Goal: Complete application form

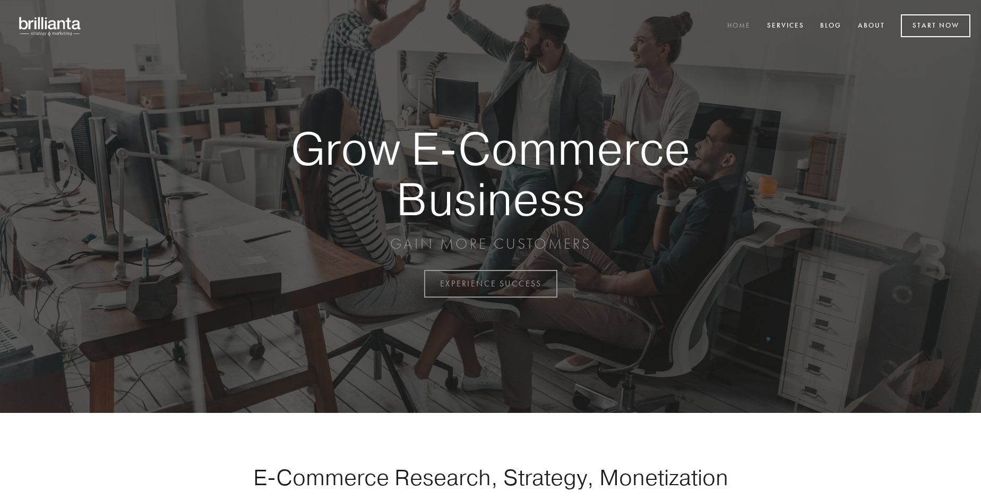
scroll to position [2784, 0]
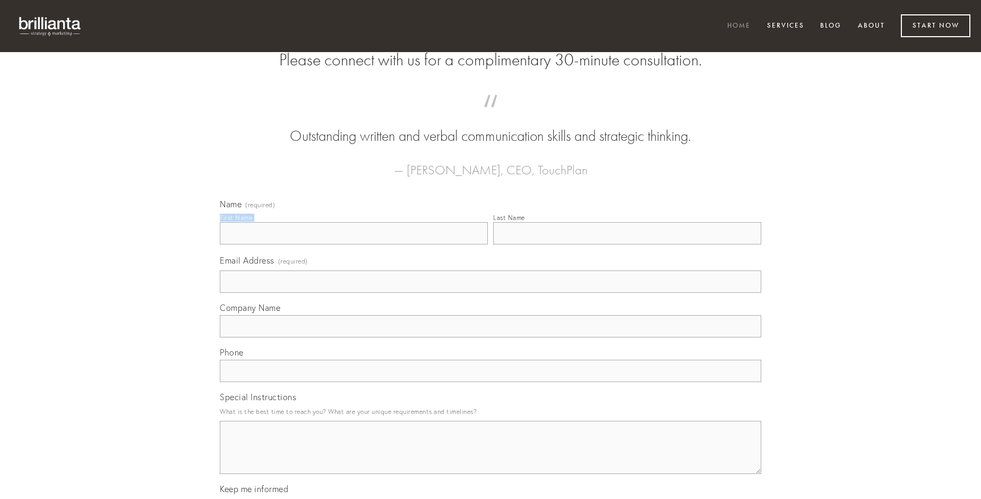
type input "[PERSON_NAME]"
click at [627, 244] on input "Last Name" at bounding box center [627, 233] width 268 height 22
type input "[PERSON_NAME]"
click at [491, 293] on input "Email Address (required)" at bounding box center [491, 281] width 542 height 22
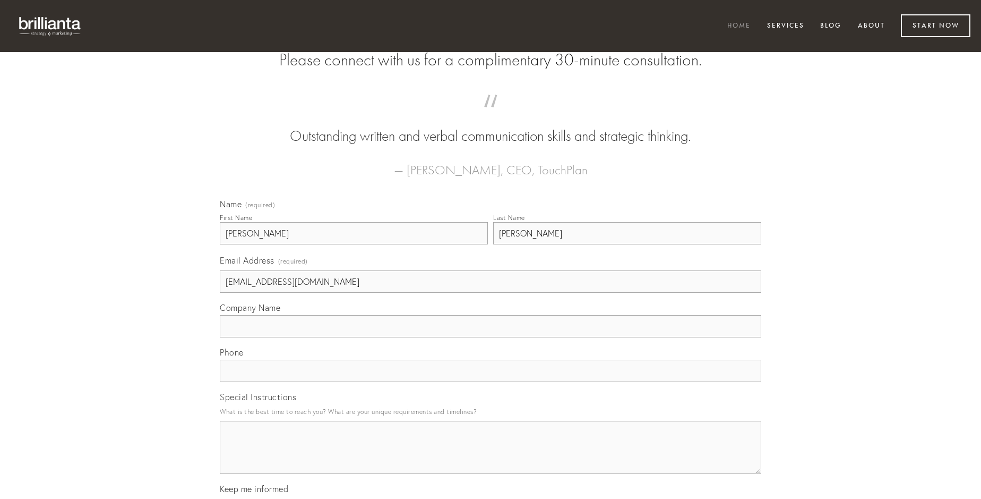
type input "[EMAIL_ADDRESS][DOMAIN_NAME]"
click at [491, 337] on input "Company Name" at bounding box center [491, 326] width 542 height 22
type input "ipsam"
click at [491, 382] on input "text" at bounding box center [491, 371] width 542 height 22
click at [491, 457] on textarea "Special Instructions" at bounding box center [491, 447] width 542 height 53
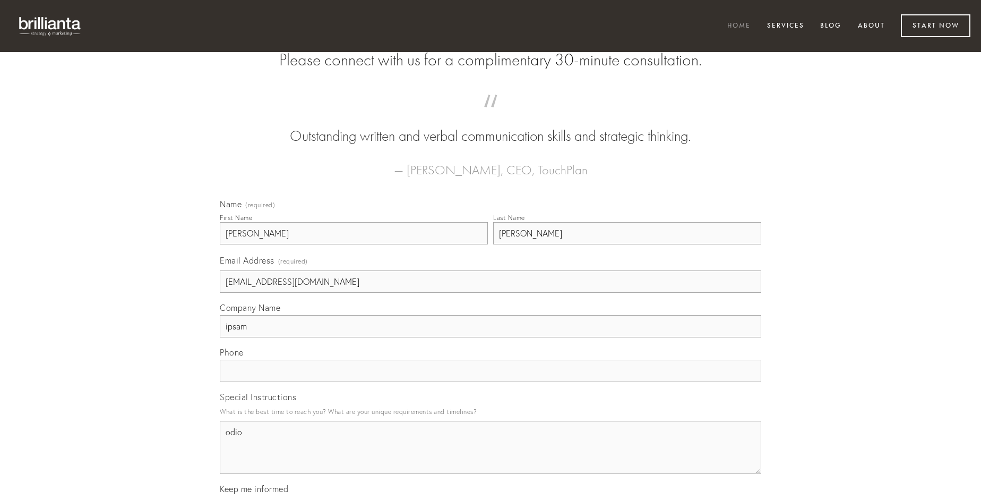
type textarea "odio"
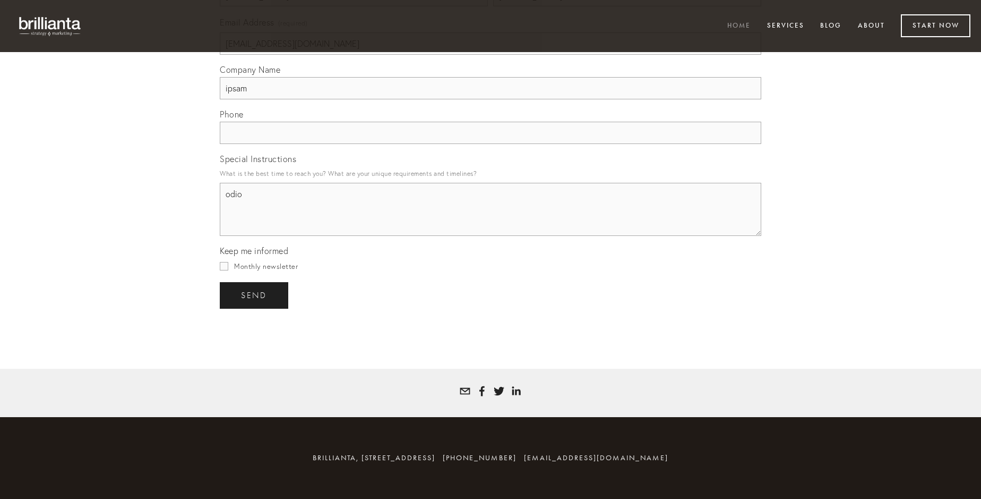
click at [255, 295] on span "send" at bounding box center [254, 295] width 26 height 10
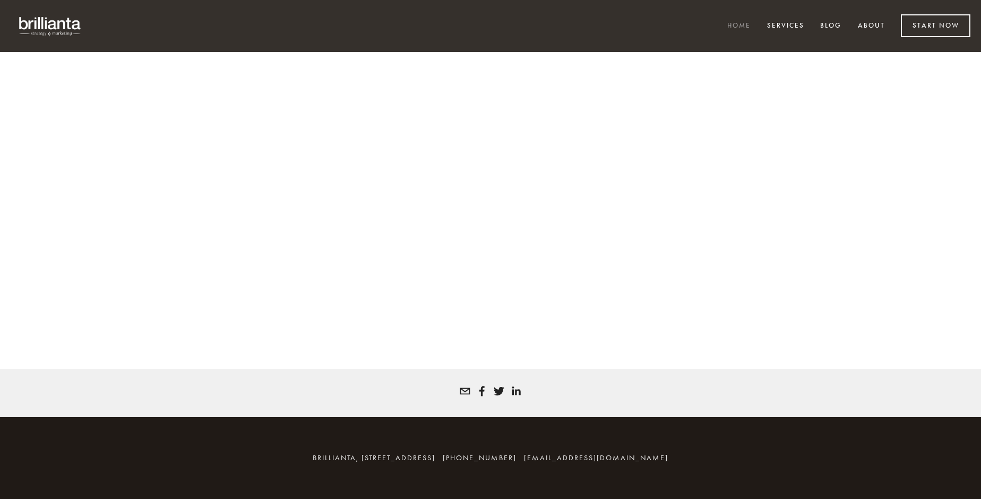
scroll to position [2769, 0]
